Goal: Transaction & Acquisition: Purchase product/service

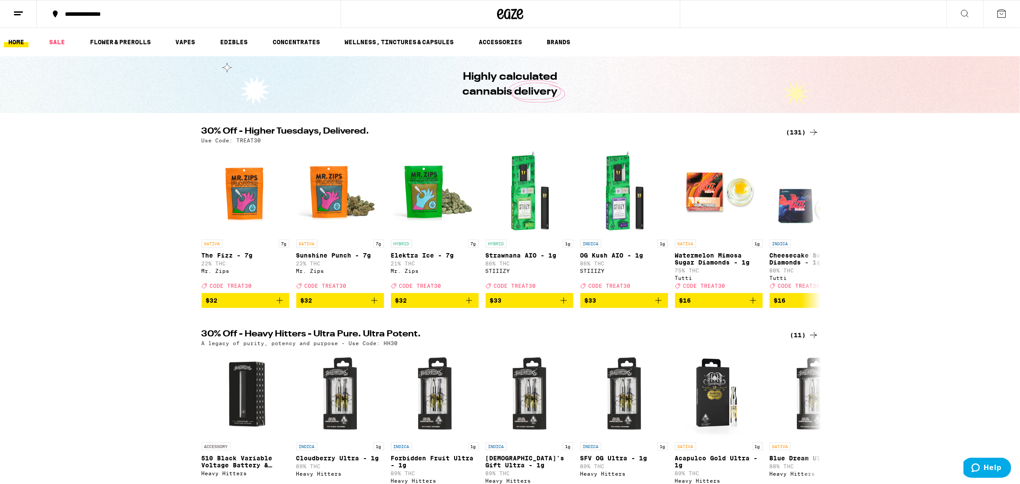
click at [801, 128] on div "(131)" at bounding box center [802, 132] width 32 height 11
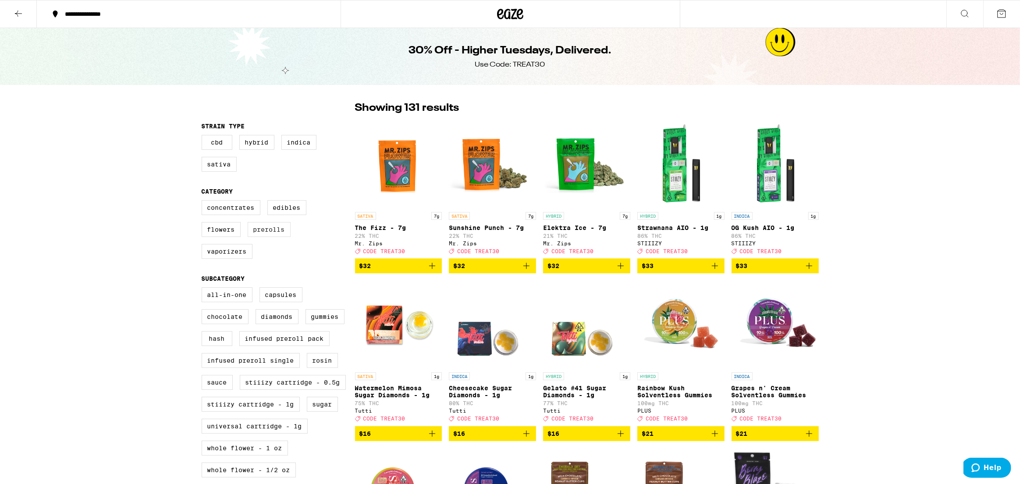
click at [266, 235] on label "Prerolls" at bounding box center [269, 229] width 43 height 15
click at [204, 202] on input "Prerolls" at bounding box center [203, 202] width 0 height 0
checkbox input "true"
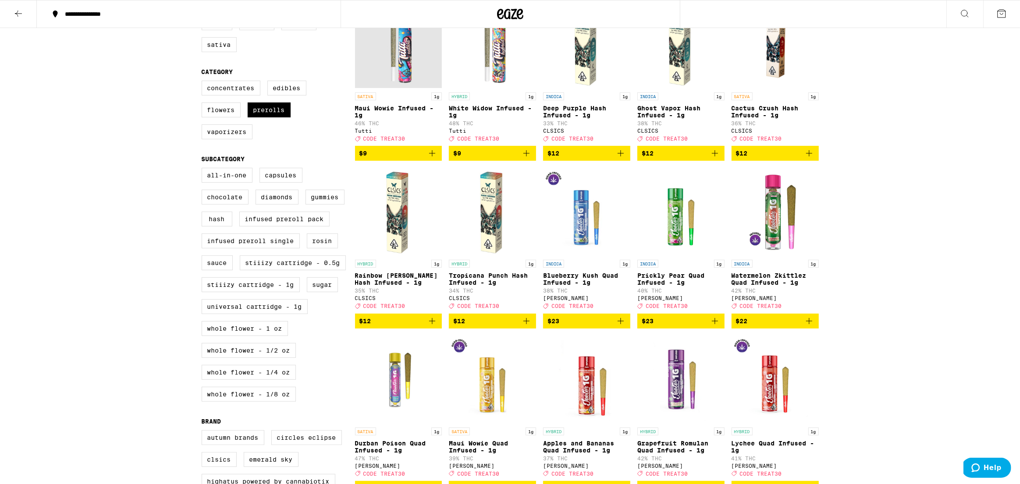
scroll to position [20, 0]
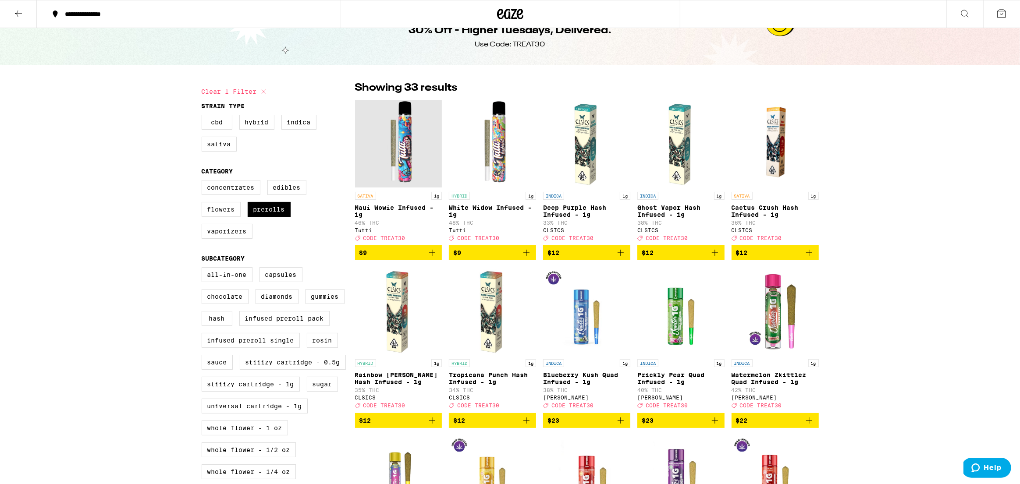
click at [225, 215] on label "Flowers" at bounding box center [221, 209] width 39 height 15
click at [204, 182] on input "Flowers" at bounding box center [203, 181] width 0 height 0
checkbox input "true"
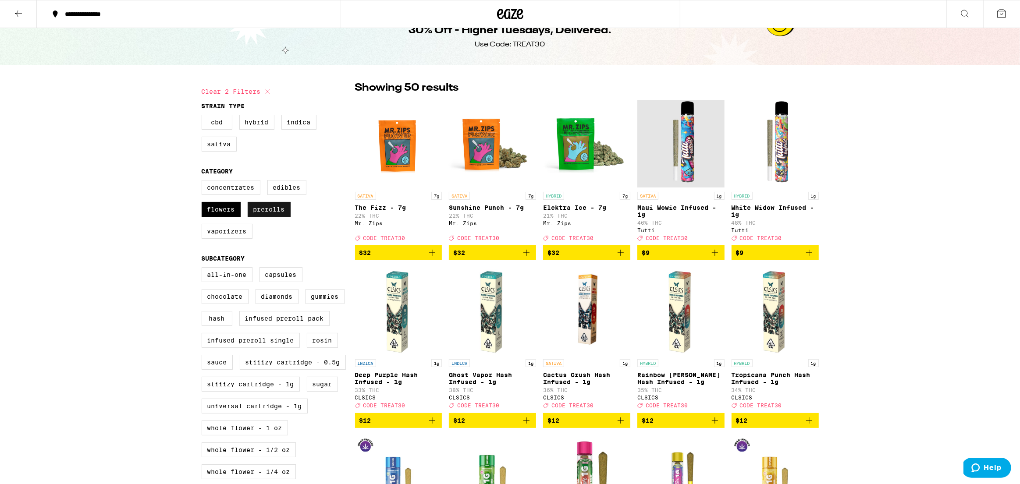
click at [279, 216] on label "Prerolls" at bounding box center [269, 209] width 43 height 15
click at [204, 182] on input "Prerolls" at bounding box center [203, 181] width 0 height 0
checkbox input "false"
